Goal: Task Accomplishment & Management: Use online tool/utility

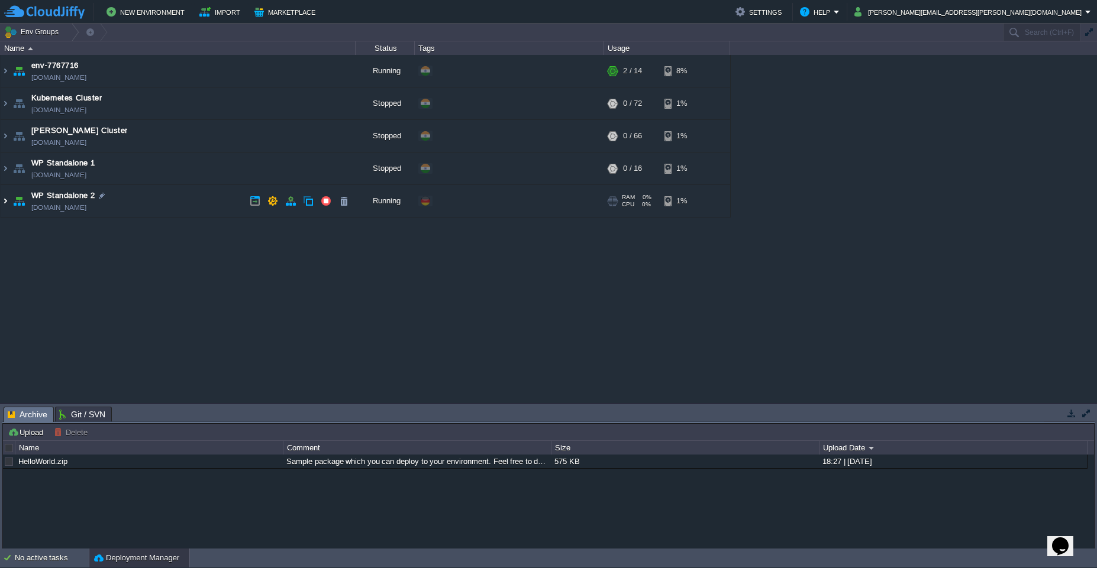
click at [7, 202] on img at bounding box center [5, 201] width 9 height 32
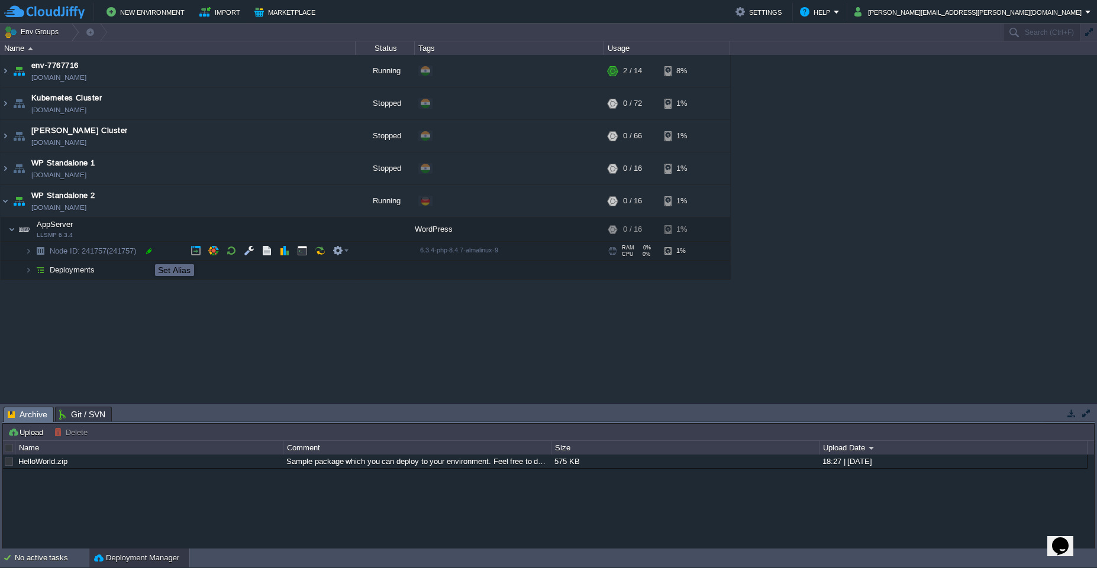
click at [147, 254] on div at bounding box center [149, 251] width 11 height 11
click at [125, 255] on input "Node ID: 241757" at bounding box center [202, 251] width 307 height 15
drag, startPoint x: 86, startPoint y: 251, endPoint x: 115, endPoint y: 253, distance: 29.0
click at [115, 253] on input "Node ID: 241757" at bounding box center [202, 251] width 307 height 15
click at [5, 208] on img at bounding box center [5, 201] width 9 height 32
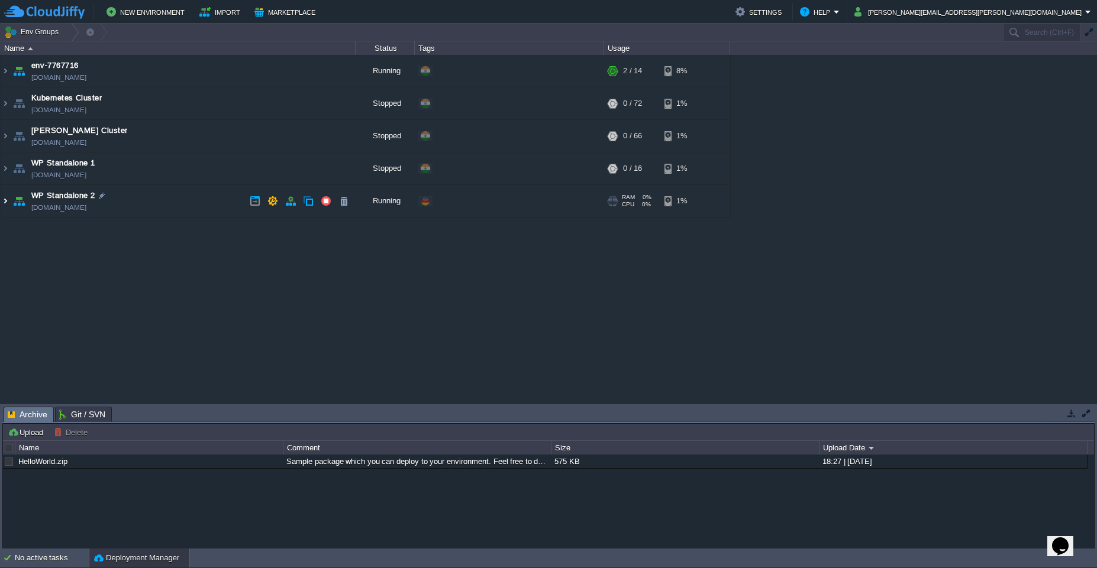
click at [5, 208] on img at bounding box center [5, 201] width 9 height 32
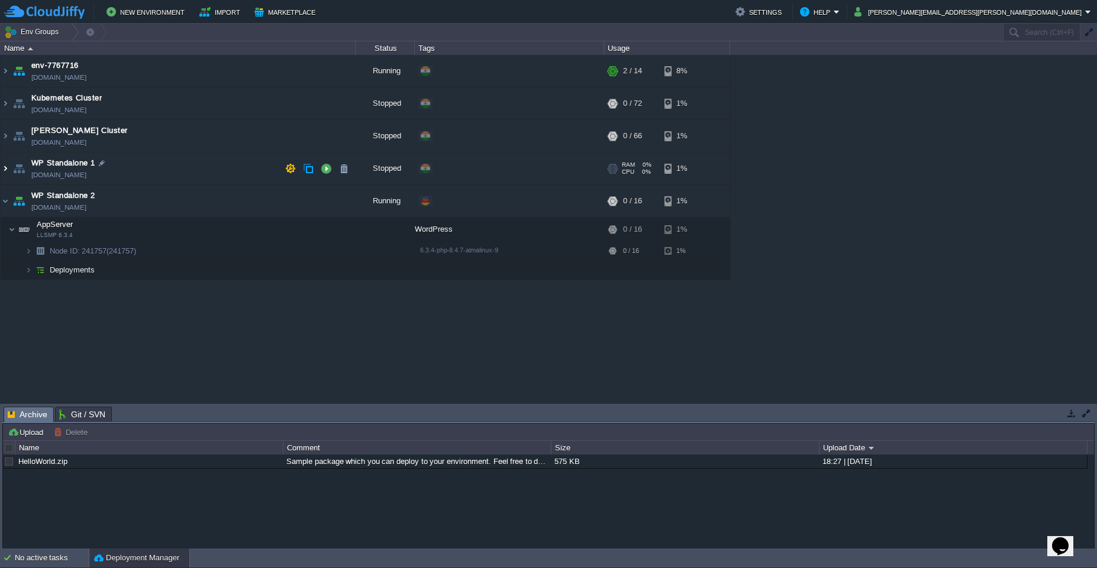
click at [7, 173] on img at bounding box center [5, 169] width 9 height 32
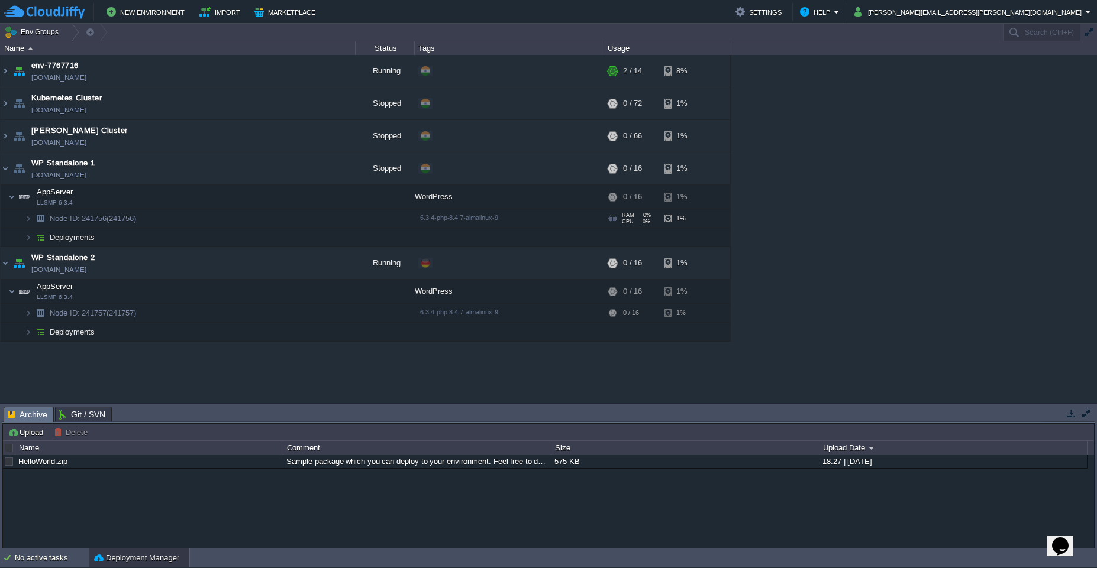
click at [136, 222] on span "(241756)" at bounding box center [121, 218] width 30 height 9
click at [156, 216] on td "Node ID: 241756 (241756)" at bounding box center [178, 218] width 355 height 19
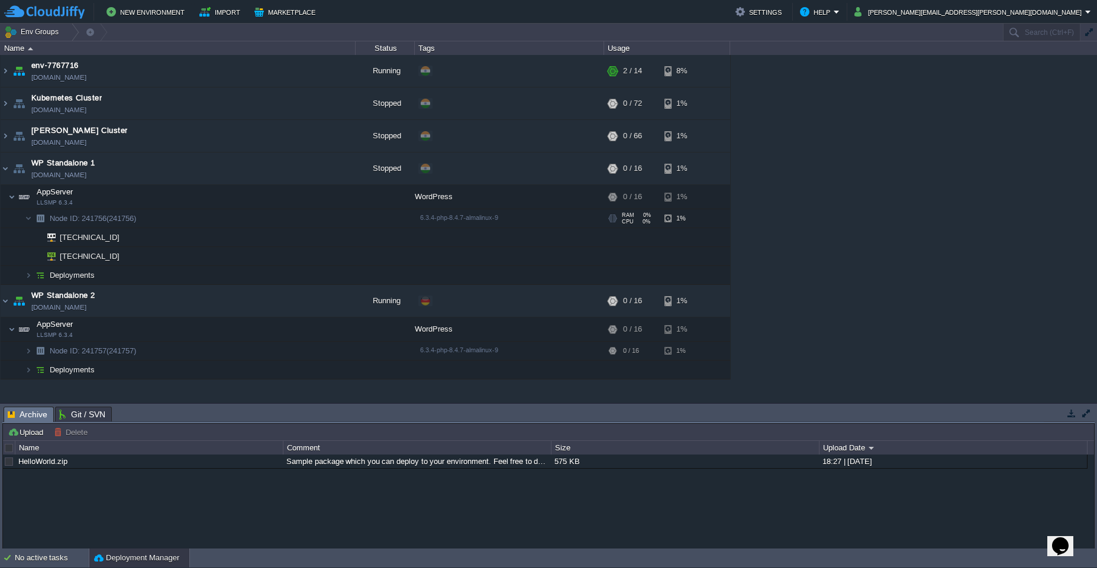
click at [124, 216] on span "(241756)" at bounding box center [121, 218] width 30 height 9
click at [124, 217] on span "(241756)" at bounding box center [121, 218] width 30 height 9
click at [325, 170] on button "button" at bounding box center [326, 168] width 11 height 11
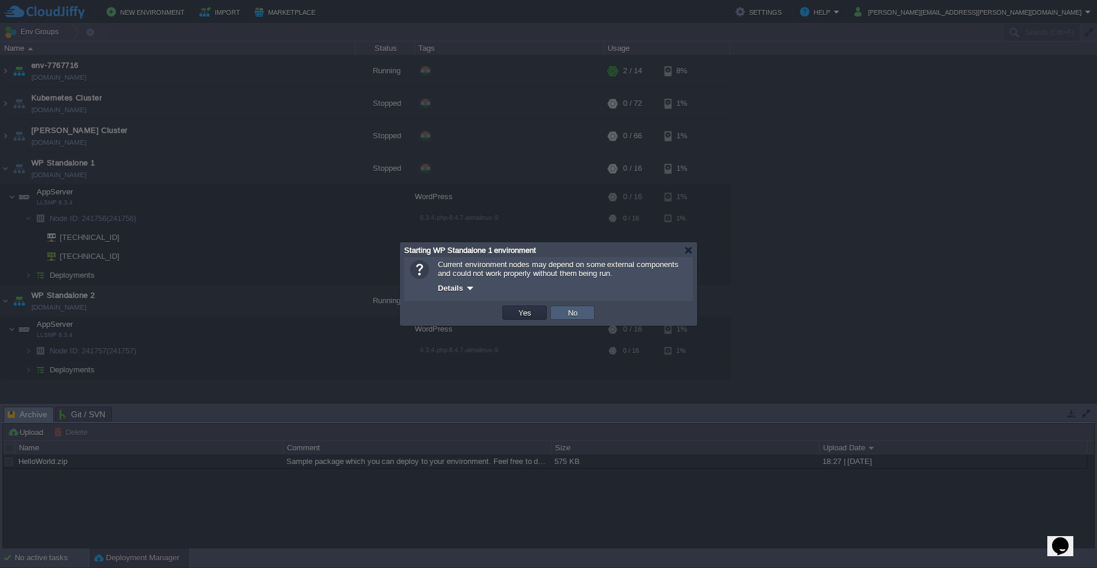
click at [563, 317] on td "No" at bounding box center [572, 313] width 44 height 14
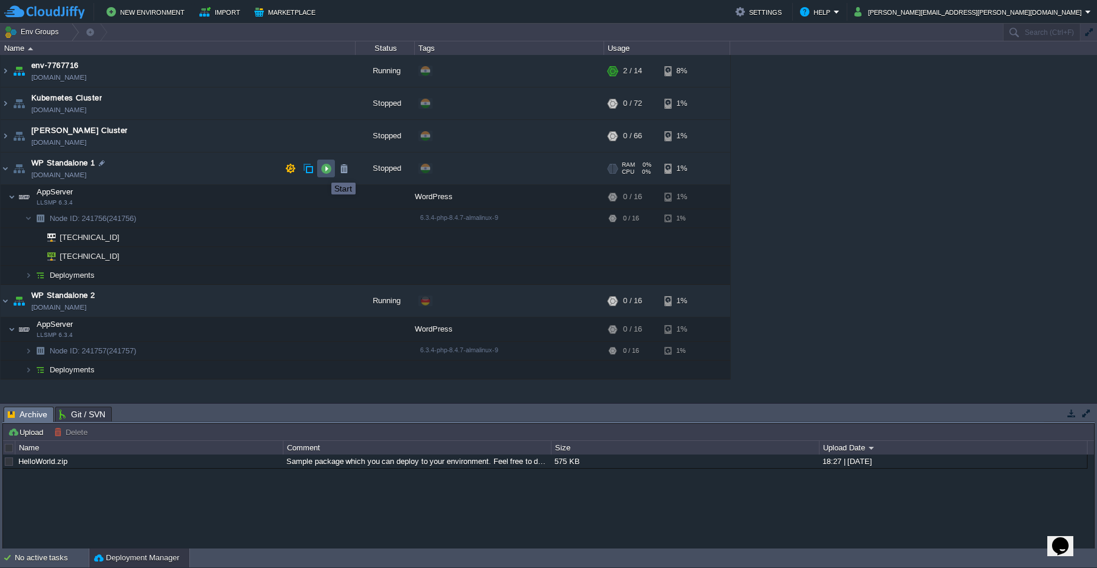
click at [323, 171] on button "button" at bounding box center [326, 168] width 11 height 11
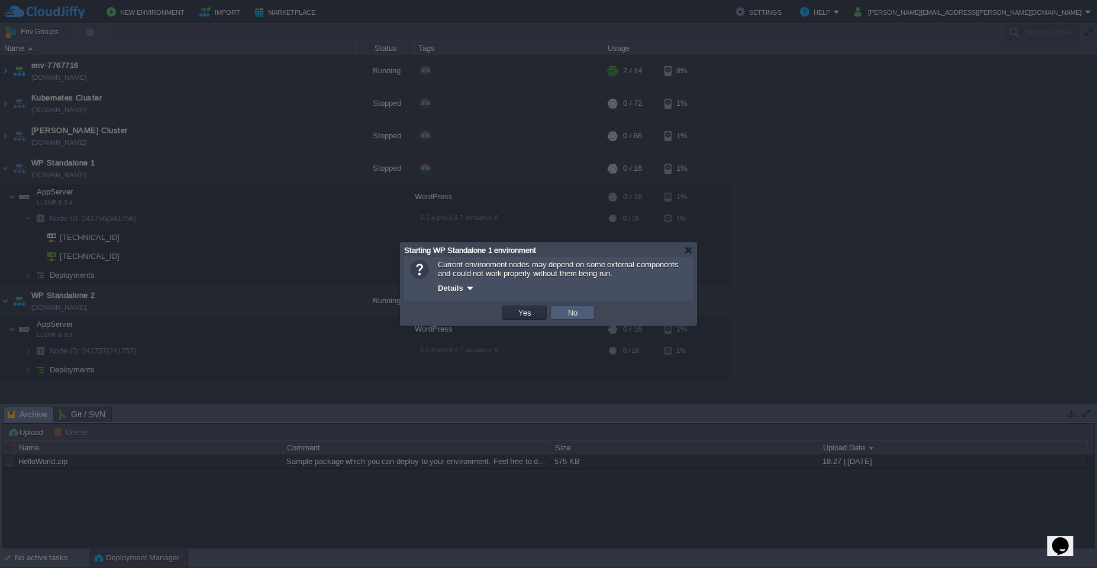
click at [558, 315] on td "No" at bounding box center [572, 313] width 44 height 14
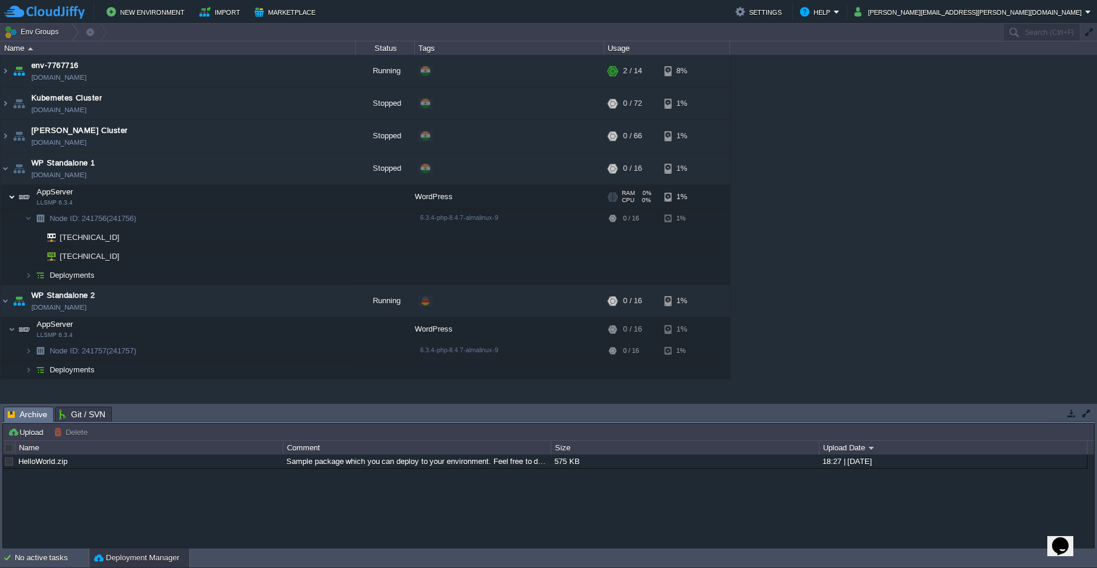
click at [11, 199] on img at bounding box center [11, 197] width 7 height 24
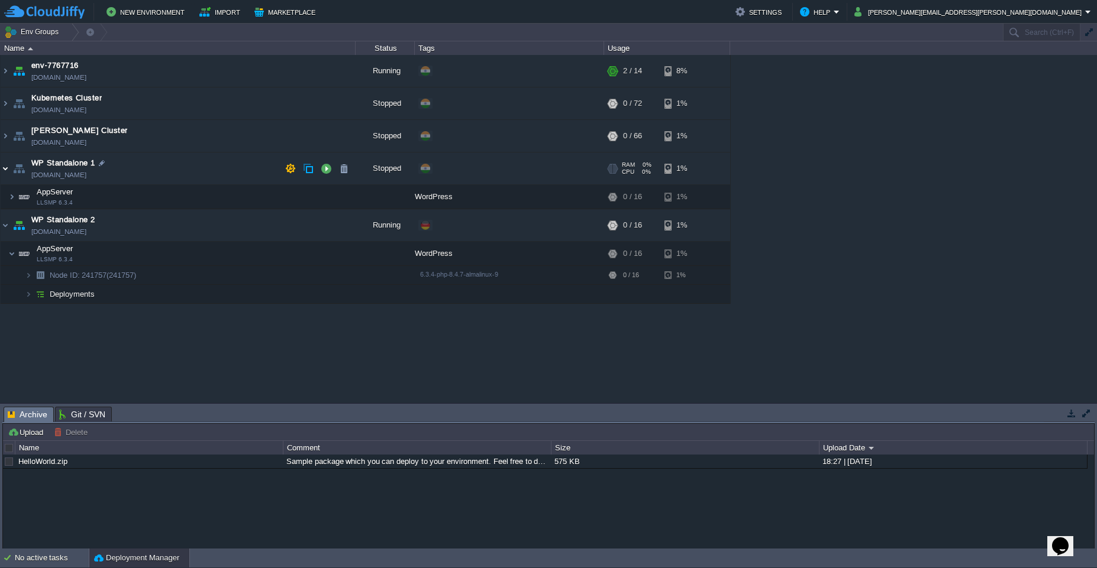
click at [9, 169] on img at bounding box center [5, 169] width 9 height 32
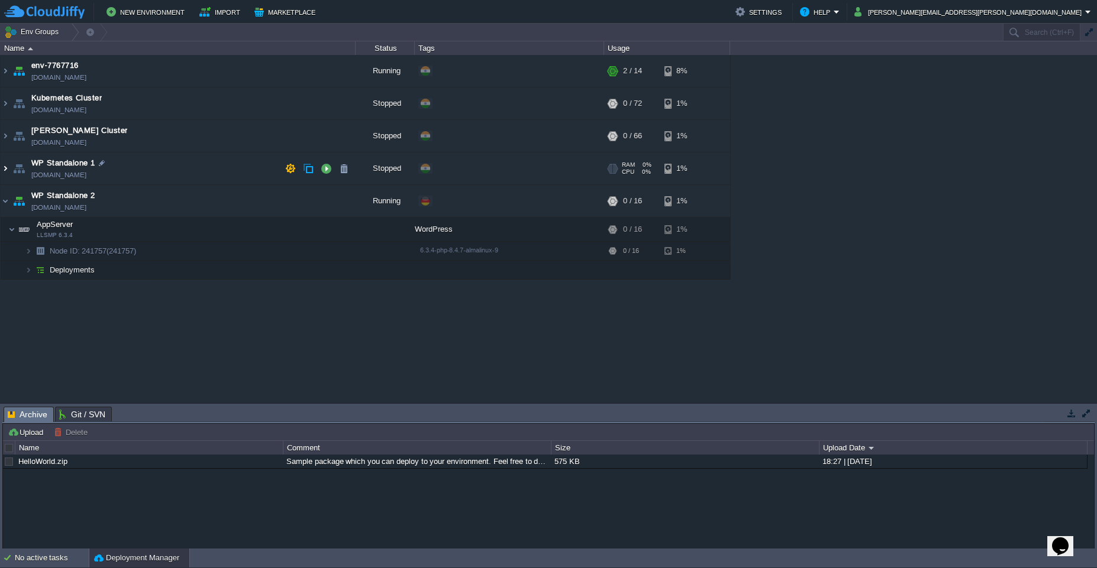
click at [9, 169] on img at bounding box center [5, 169] width 9 height 32
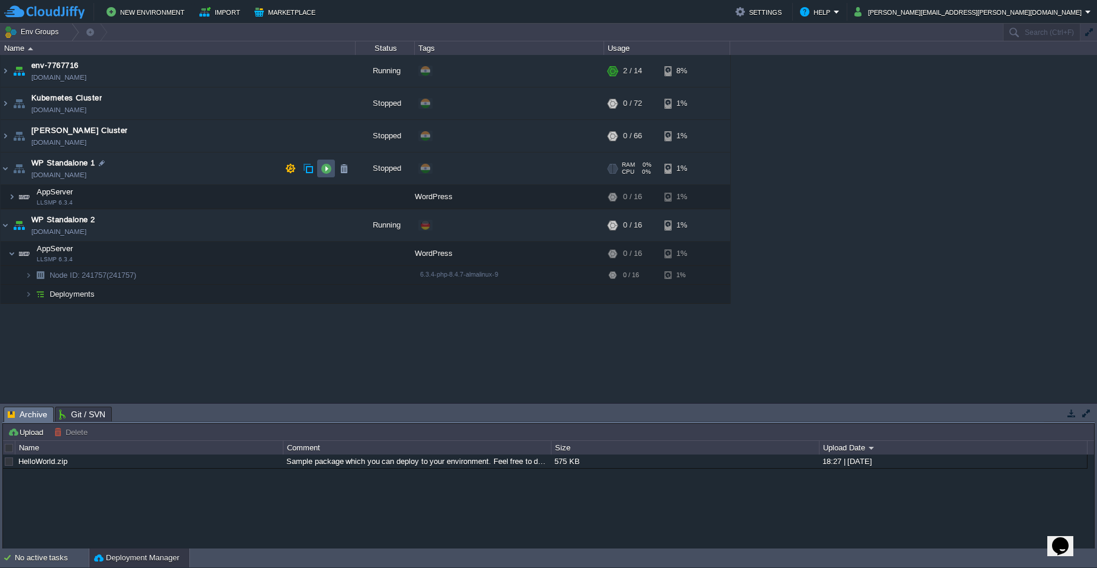
click at [323, 169] on button "button" at bounding box center [326, 168] width 11 height 11
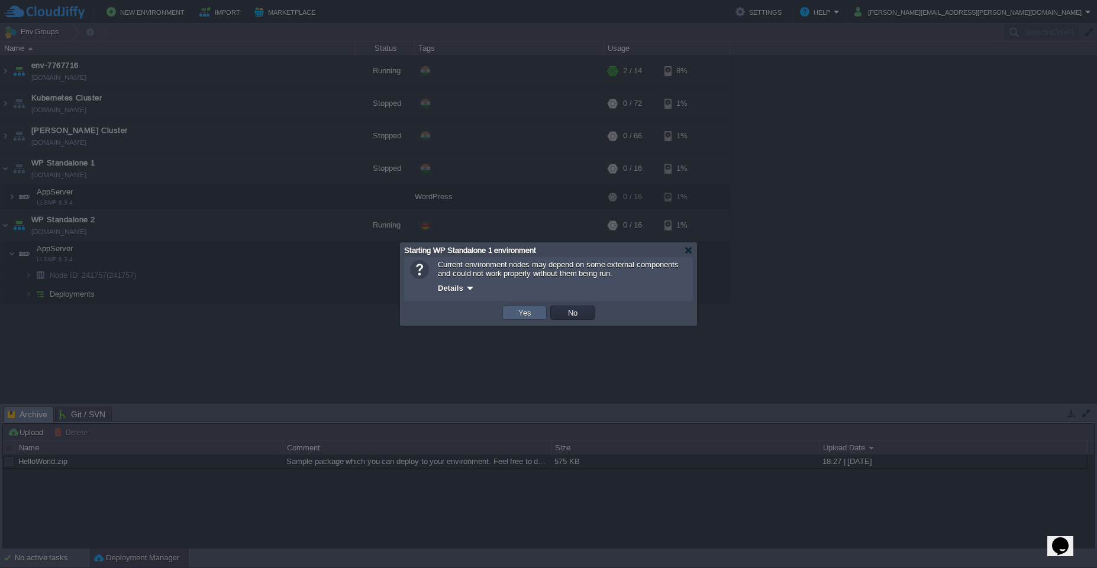
click at [526, 318] on button "Yes" at bounding box center [525, 313] width 20 height 11
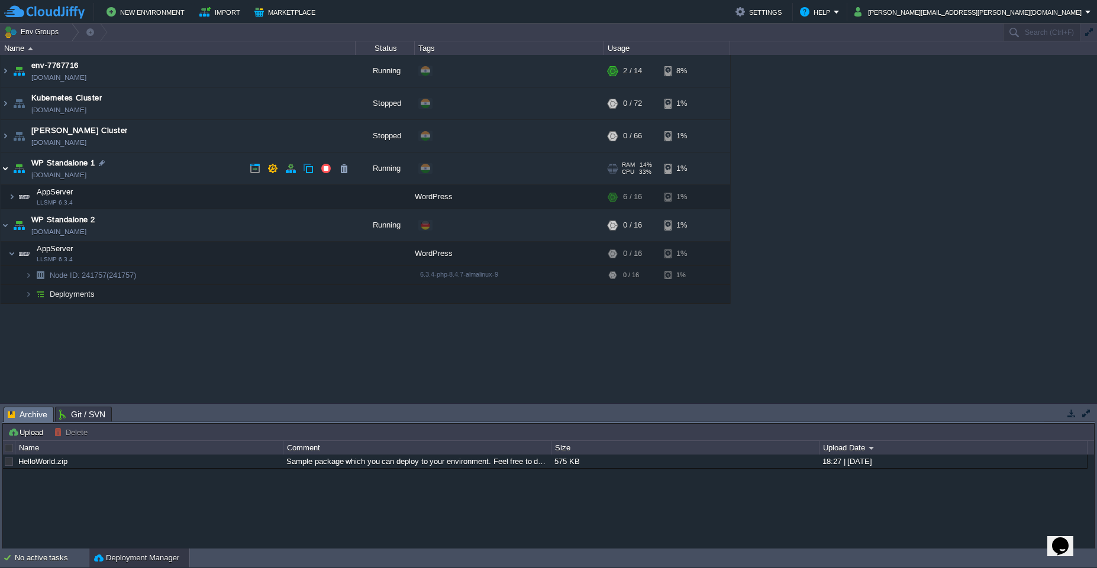
click at [4, 172] on img at bounding box center [5, 169] width 9 height 32
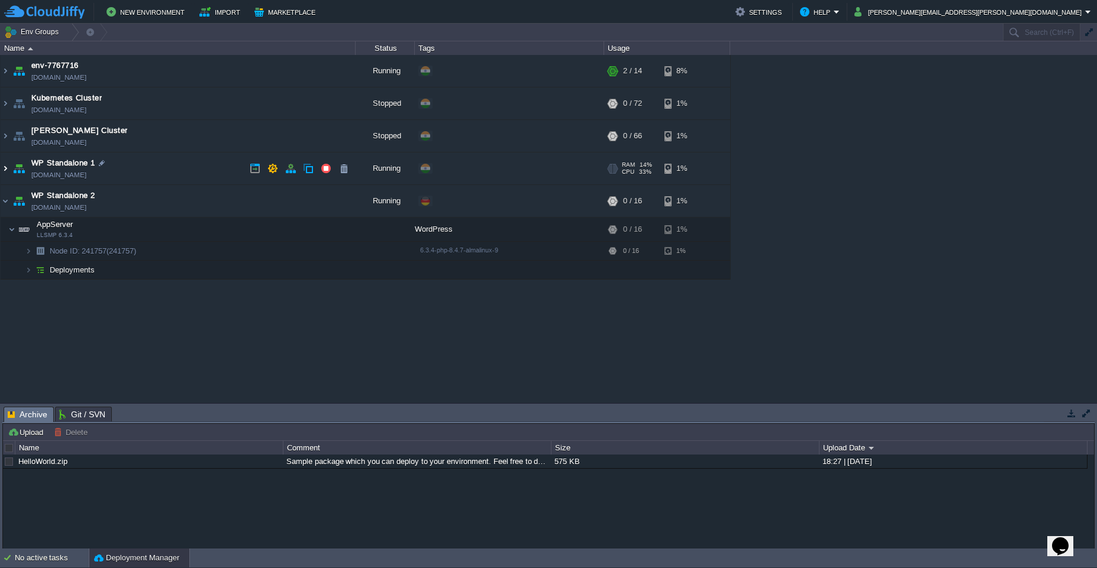
click at [4, 172] on img at bounding box center [5, 169] width 9 height 32
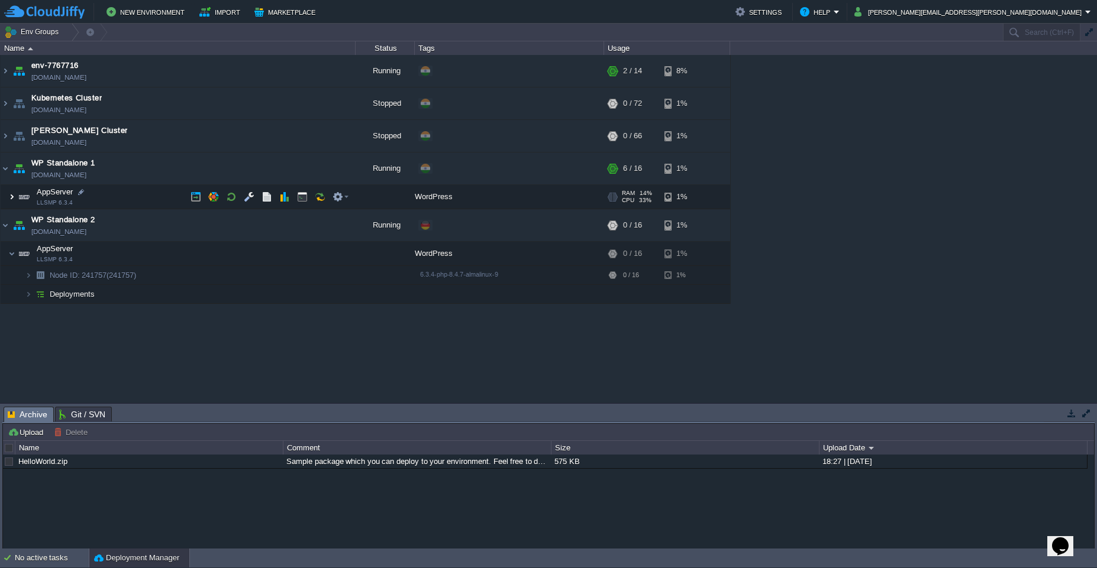
click at [10, 201] on img at bounding box center [11, 197] width 7 height 24
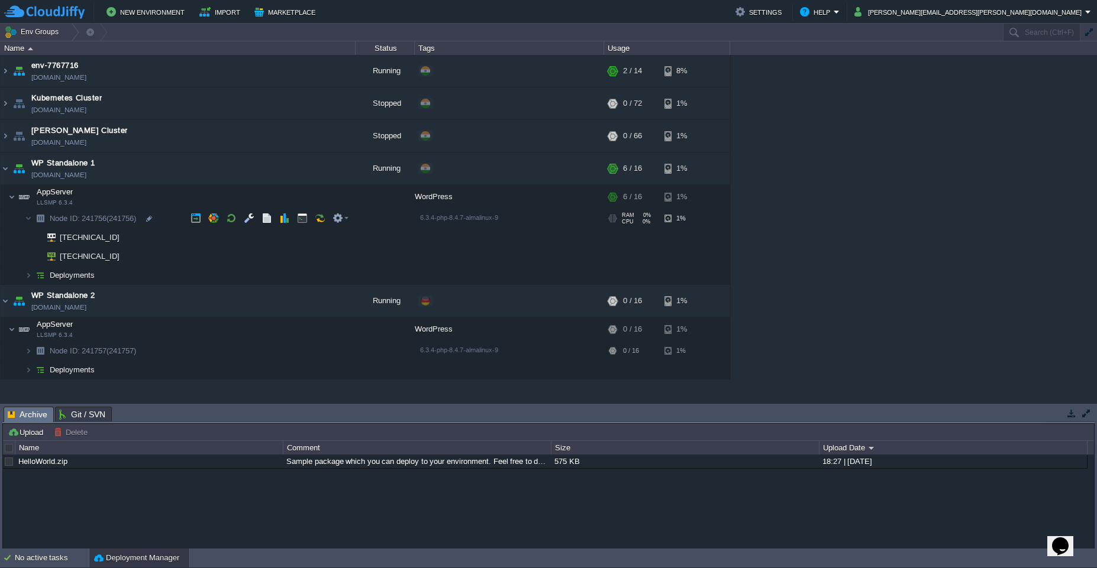
click at [131, 219] on span "(241756)" at bounding box center [121, 218] width 30 height 9
click at [146, 216] on div at bounding box center [149, 219] width 11 height 11
type input "Node ID: 241756"
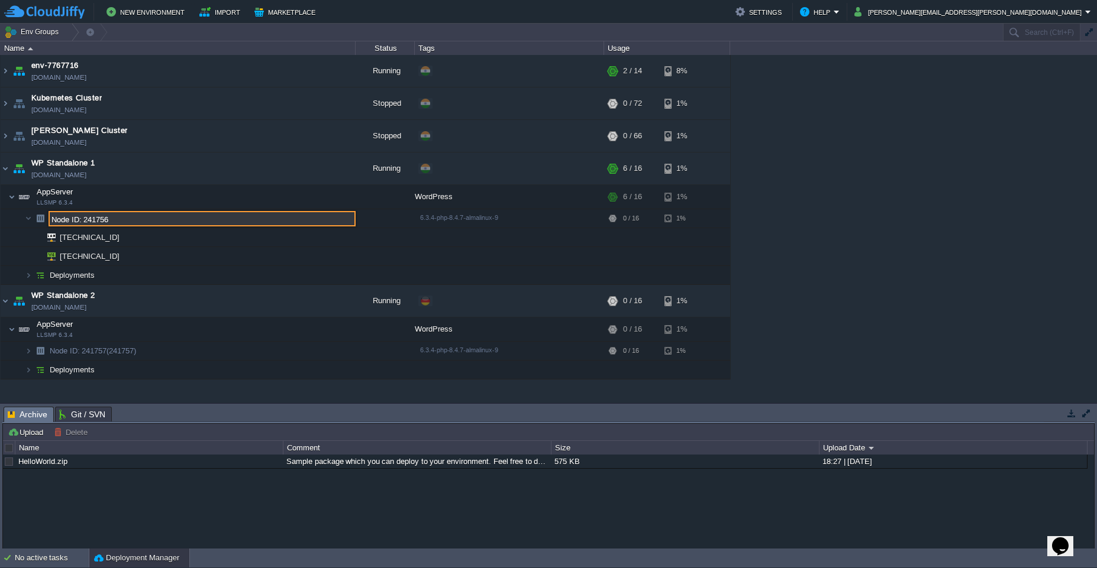
click at [135, 225] on input "Node ID: 241756" at bounding box center [202, 218] width 307 height 15
drag, startPoint x: 84, startPoint y: 220, endPoint x: 117, endPoint y: 220, distance: 32.5
click at [117, 220] on input "Node ID: 241756" at bounding box center [202, 218] width 307 height 15
